Goal: Information Seeking & Learning: Learn about a topic

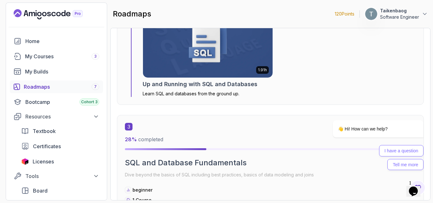
scroll to position [482, 0]
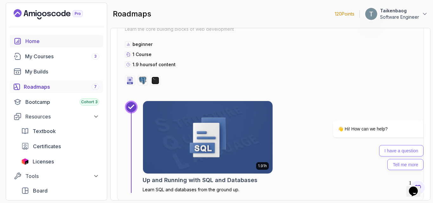
click at [66, 42] on div "Home" at bounding box center [62, 41] width 74 height 8
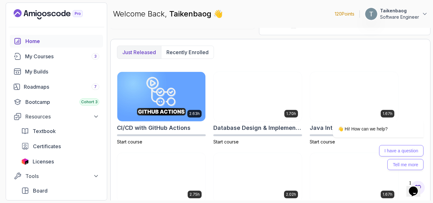
scroll to position [153, 0]
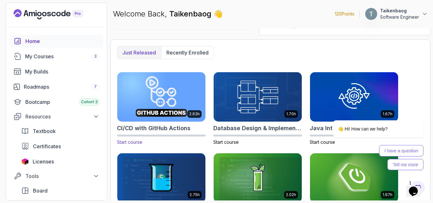
click at [179, 92] on img at bounding box center [161, 97] width 93 height 52
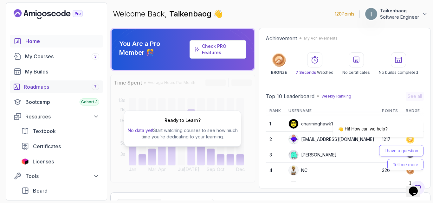
click at [36, 87] on div "Roadmaps 7" at bounding box center [61, 87] width 75 height 8
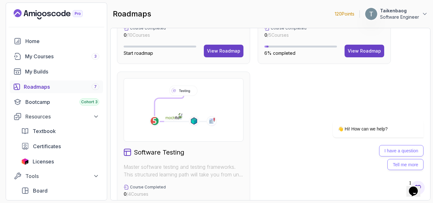
scroll to position [469, 0]
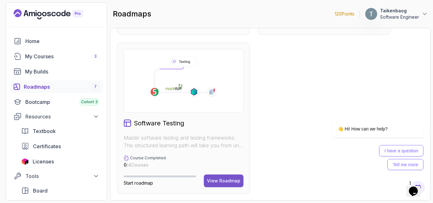
click at [217, 185] on button "View Roadmap" at bounding box center [224, 181] width 40 height 13
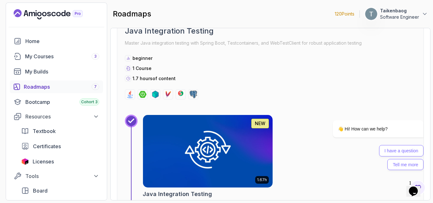
scroll to position [983, 0]
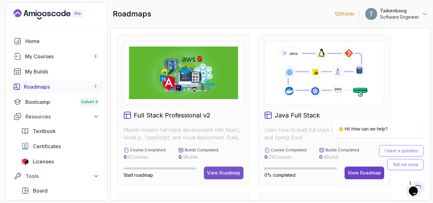
click at [224, 170] on div "View Roadmap" at bounding box center [223, 173] width 33 height 6
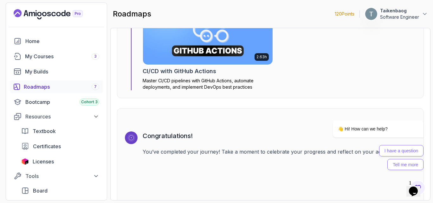
scroll to position [1985, 0]
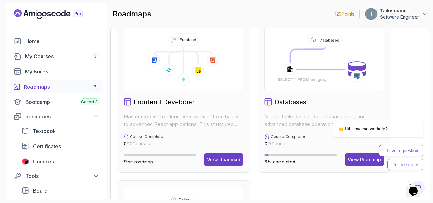
scroll to position [334, 0]
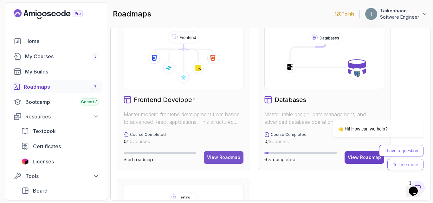
click at [227, 157] on div "View Roadmap" at bounding box center [223, 157] width 33 height 6
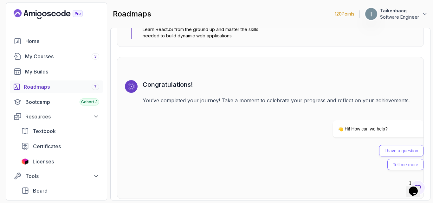
scroll to position [1738, 0]
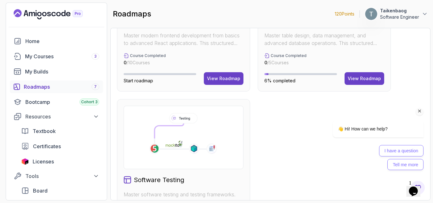
scroll to position [412, 0]
click at [360, 73] on div "👋 Hi! How can we help? I have a question Tell me more" at bounding box center [369, 121] width 114 height 104
click at [360, 78] on div "👋 Hi! How can we help? I have a question Tell me more" at bounding box center [369, 121] width 114 height 104
click at [367, 81] on div "👋 Hi! How can we help? I have a question Tell me more" at bounding box center [369, 121] width 114 height 104
click at [365, 79] on div "👋 Hi! How can we help? I have a question Tell me more" at bounding box center [369, 121] width 114 height 104
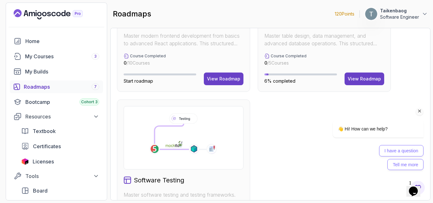
click at [365, 79] on div "👋 Hi! How can we help? I have a question Tell me more" at bounding box center [369, 121] width 114 height 104
click at [419, 112] on icon "Chat attention grabber" at bounding box center [420, 111] width 6 height 6
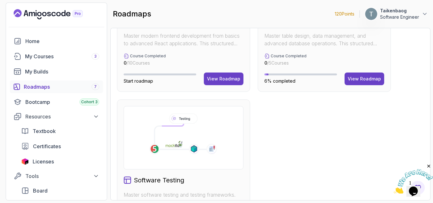
scroll to position [362, 0]
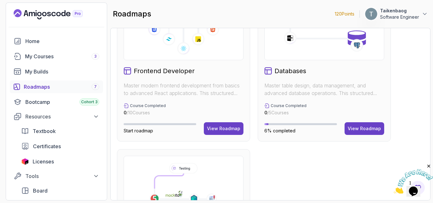
click at [358, 118] on div "Databases Master table design, data management, and advanced database operation…" at bounding box center [324, 65] width 133 height 151
click at [355, 128] on div "View Roadmap" at bounding box center [364, 128] width 33 height 6
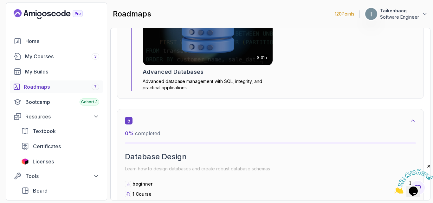
scroll to position [1079, 0]
